Goal: Information Seeking & Learning: Check status

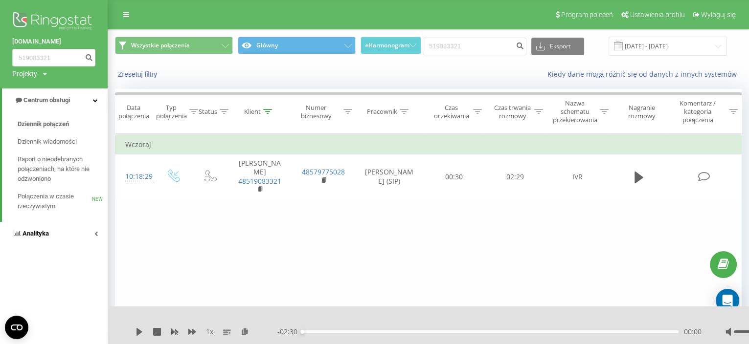
click at [62, 238] on link "Analityka" at bounding box center [54, 233] width 108 height 23
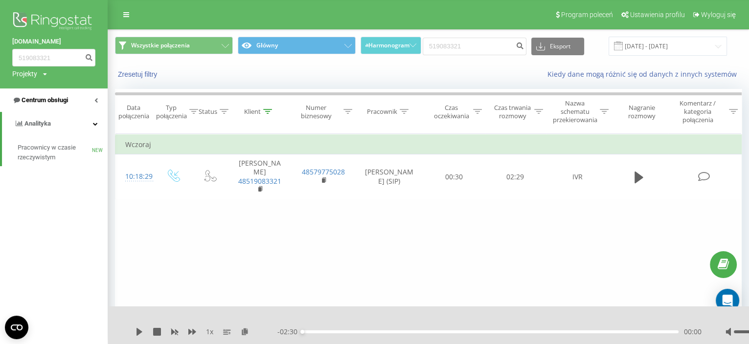
click at [25, 98] on span "Centrum obsługi" at bounding box center [45, 99] width 46 height 7
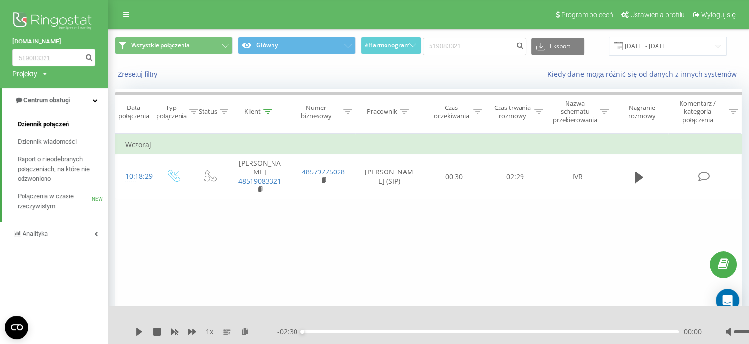
click at [38, 127] on span "Dziennik połączeń" at bounding box center [43, 124] width 51 height 10
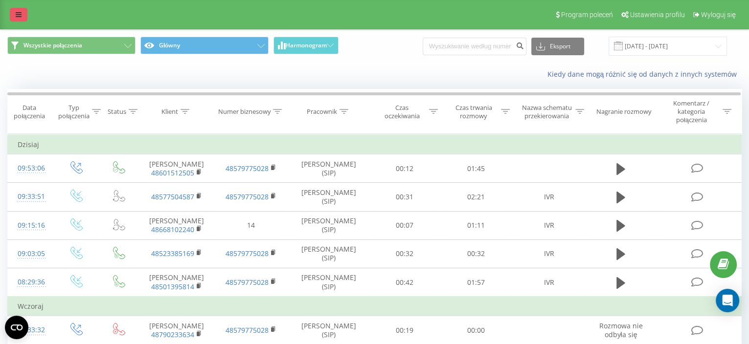
click at [25, 8] on link at bounding box center [19, 15] width 18 height 14
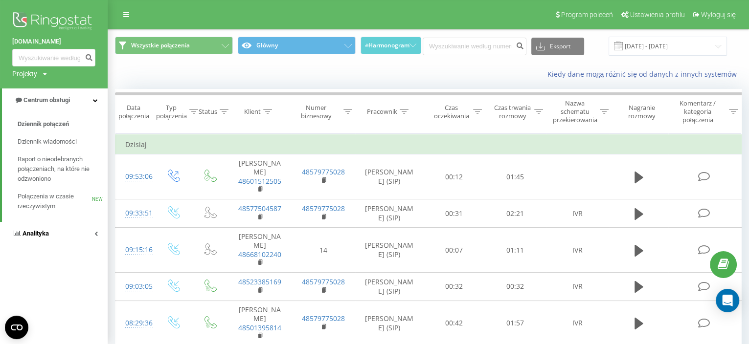
click at [64, 241] on link "Analityka" at bounding box center [54, 233] width 108 height 23
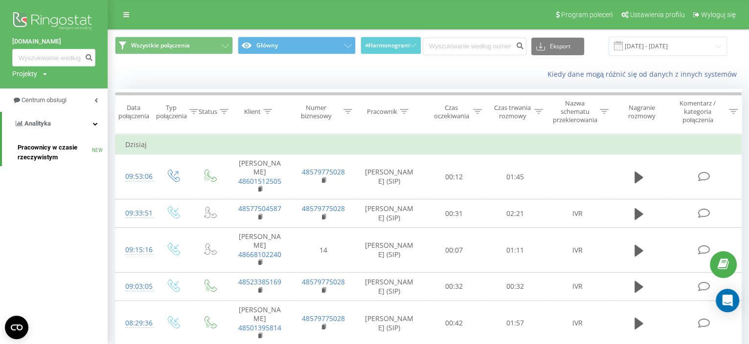
click at [41, 152] on span "Pracownicy w czasie rzeczywistym" at bounding box center [55, 153] width 74 height 20
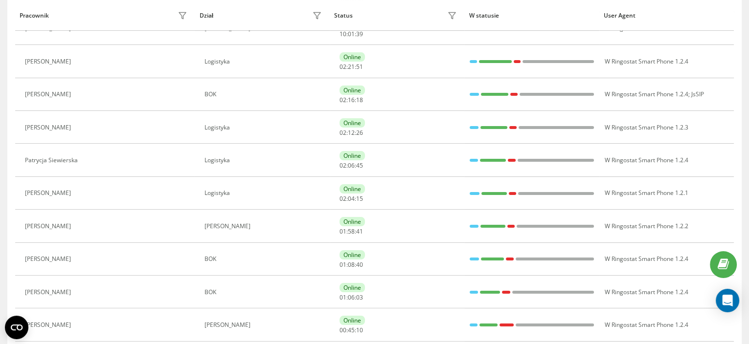
scroll to position [218, 0]
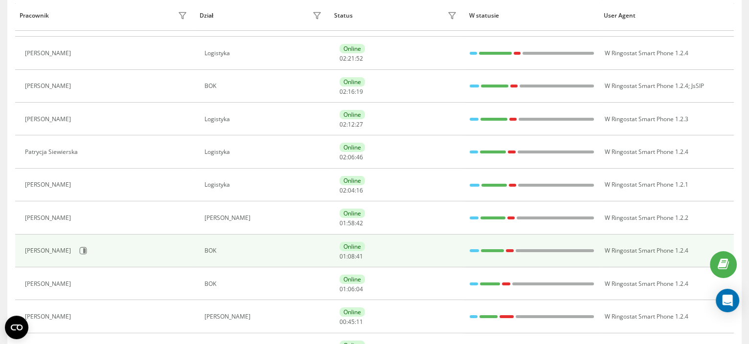
click at [86, 247] on div "[PERSON_NAME]" at bounding box center [107, 251] width 164 height 17
click at [83, 250] on icon at bounding box center [84, 251] width 2 height 5
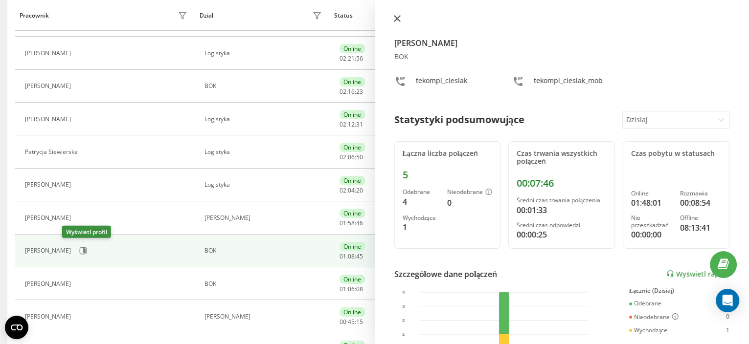
click at [395, 18] on icon at bounding box center [397, 18] width 7 height 7
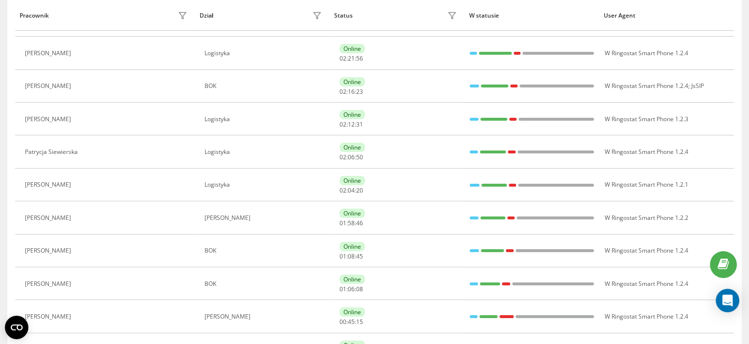
click at [402, 17] on div "Status" at bounding box center [397, 16] width 126 height 16
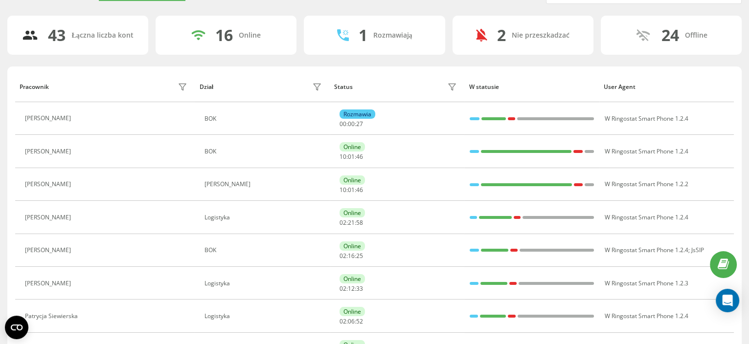
scroll to position [52, 0]
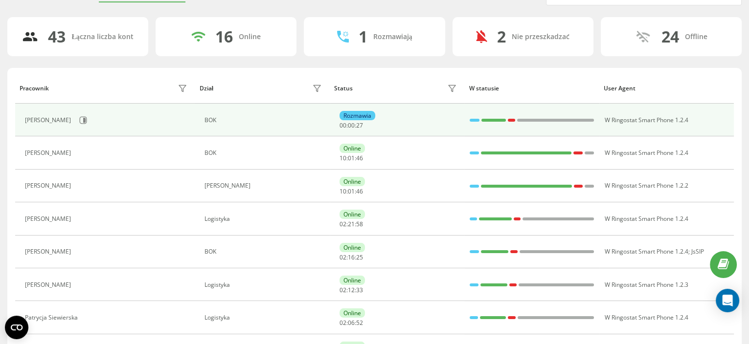
click at [78, 107] on td "Kacper Sułek" at bounding box center [105, 120] width 180 height 33
click at [79, 121] on icon at bounding box center [83, 120] width 8 height 8
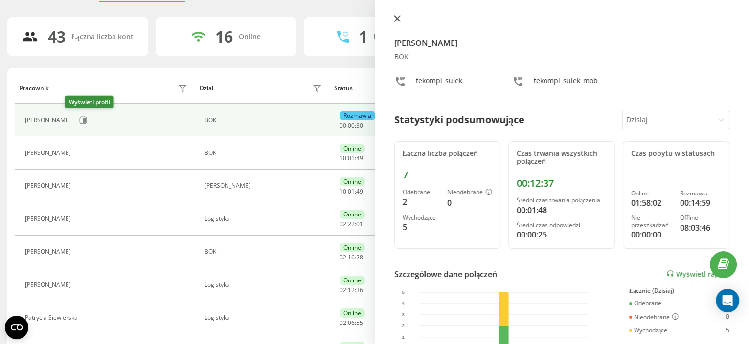
click at [396, 22] on button at bounding box center [397, 19] width 13 height 9
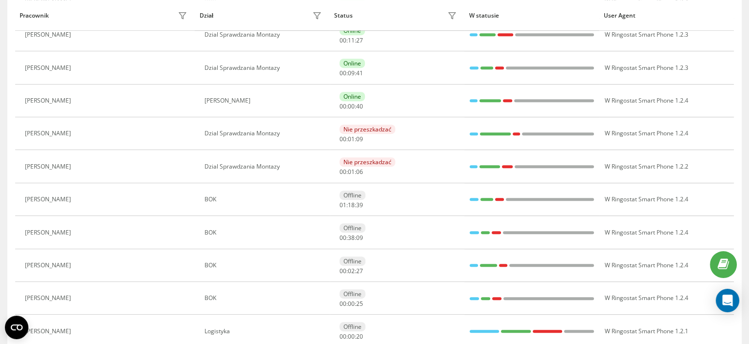
scroll to position [594, 0]
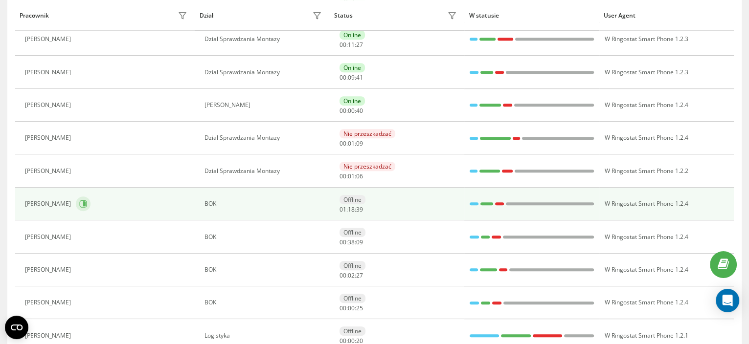
click at [87, 198] on button at bounding box center [83, 204] width 15 height 15
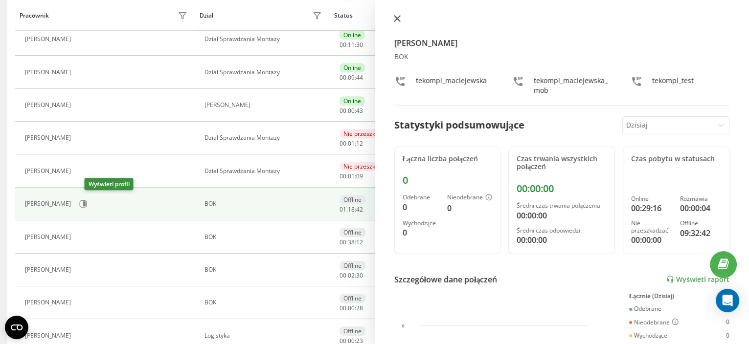
click at [396, 15] on icon at bounding box center [397, 18] width 7 height 7
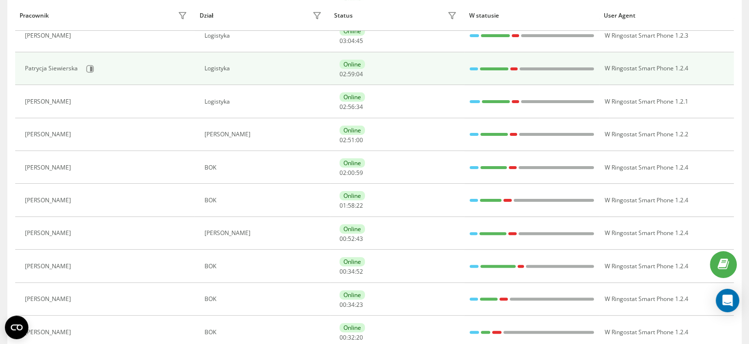
scroll to position [670, 0]
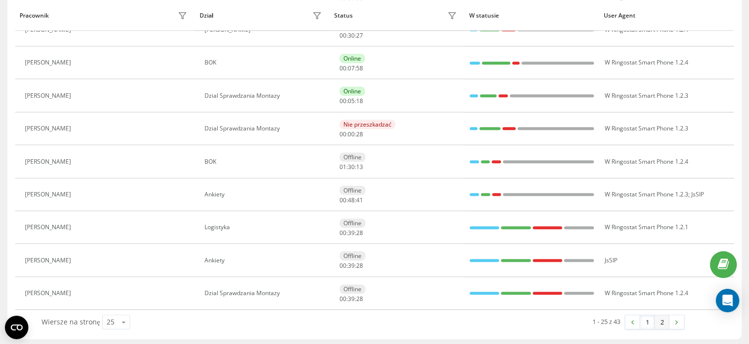
click at [658, 320] on link "2" at bounding box center [662, 323] width 15 height 14
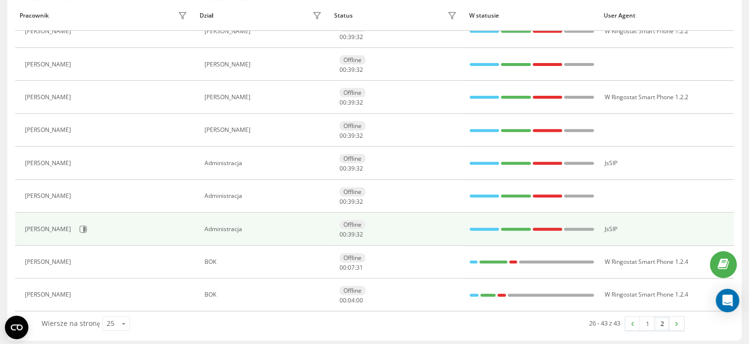
scroll to position [439, 0]
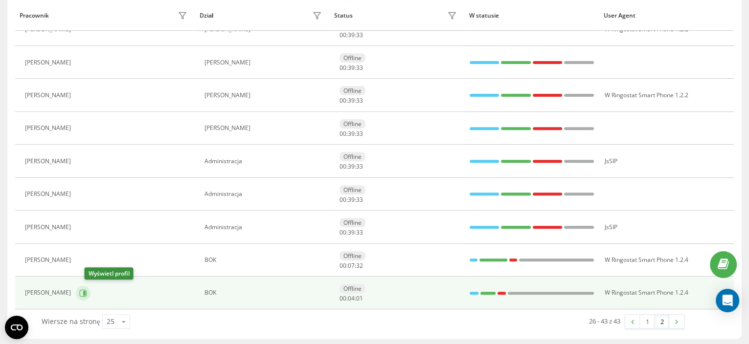
click at [91, 297] on button at bounding box center [83, 293] width 15 height 15
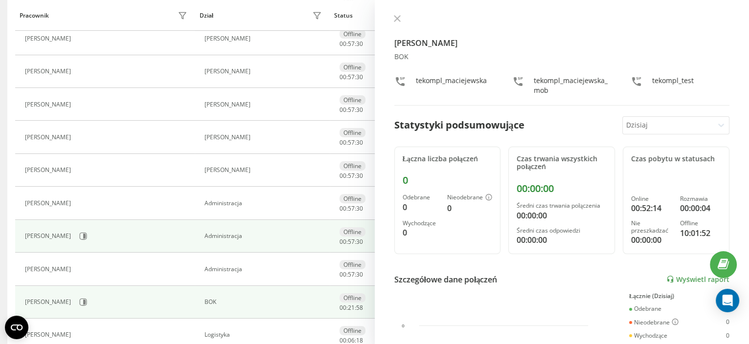
scroll to position [378, 0]
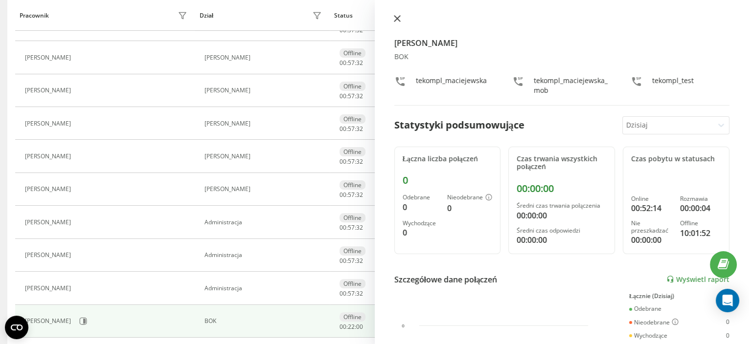
click at [391, 16] on button at bounding box center [397, 19] width 13 height 9
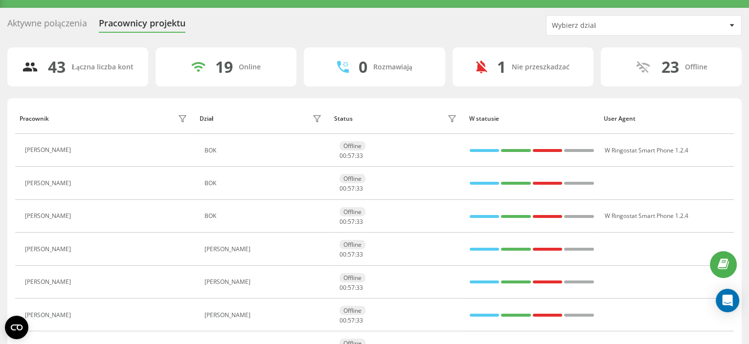
scroll to position [11, 0]
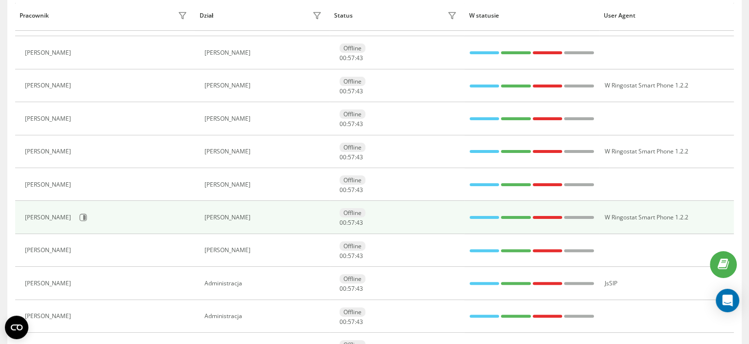
scroll to position [439, 0]
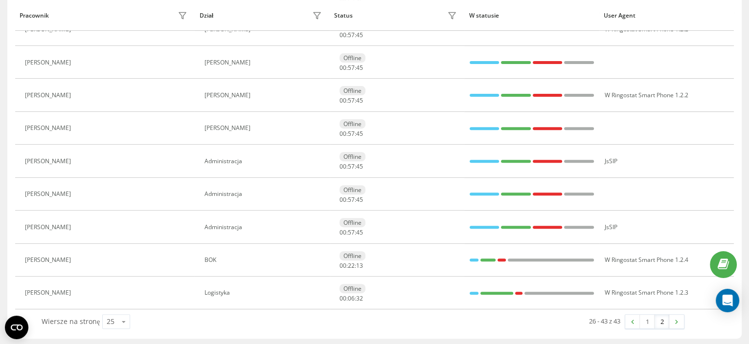
click at [655, 321] on link "2" at bounding box center [662, 322] width 15 height 14
click at [647, 324] on link "1" at bounding box center [647, 322] width 15 height 14
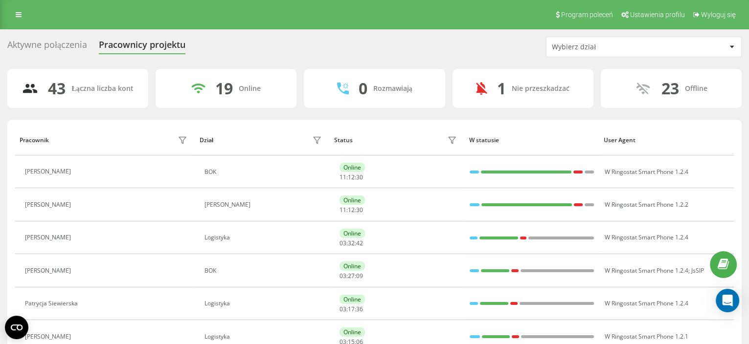
click at [73, 55] on div "Aktywne połączenia Pracownicy projektu Wybierz dział" at bounding box center [374, 47] width 734 height 21
click at [77, 49] on div "Aktywne połączenia" at bounding box center [47, 47] width 80 height 15
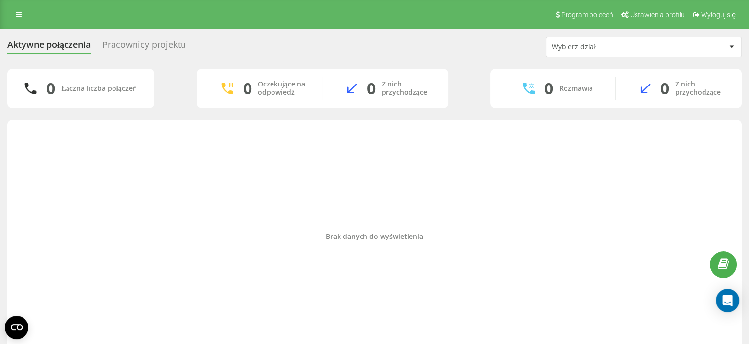
click at [136, 47] on div "Pracownicy projektu" at bounding box center [144, 47] width 84 height 15
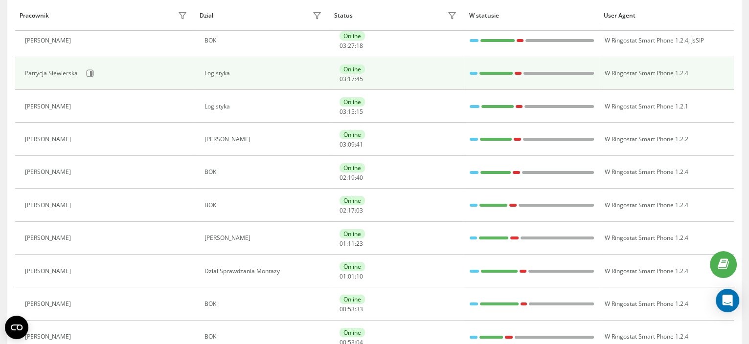
scroll to position [266, 0]
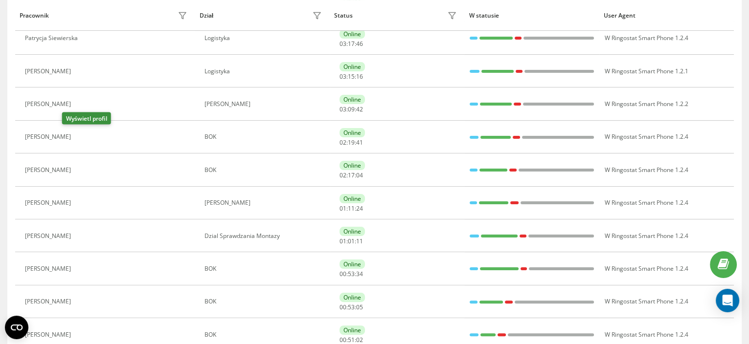
click at [78, 135] on icon at bounding box center [82, 138] width 8 height 8
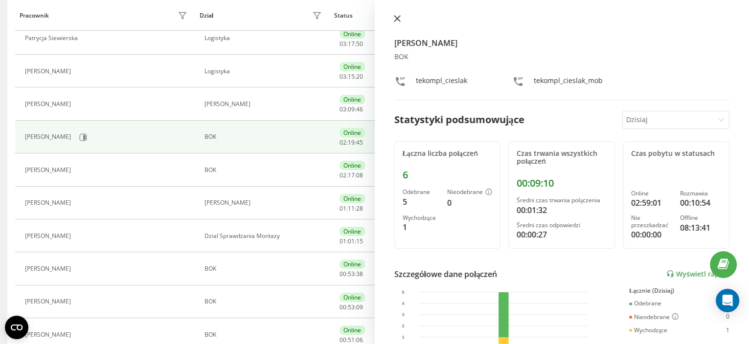
click at [396, 21] on icon at bounding box center [397, 18] width 7 height 7
